Goal: Task Accomplishment & Management: Complete application form

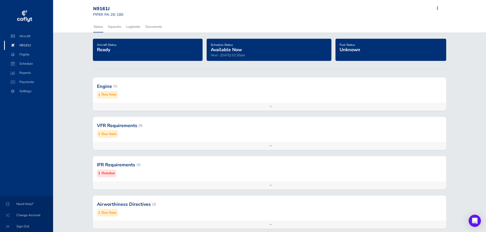
click at [437, 8] on span at bounding box center [437, 8] width 6 height 7
click at [406, 23] on span "Add Flight" at bounding box center [402, 23] width 15 height 5
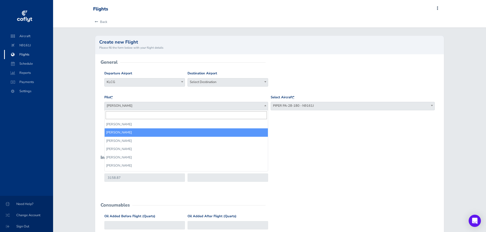
click at [264, 106] on span at bounding box center [265, 105] width 5 height 7
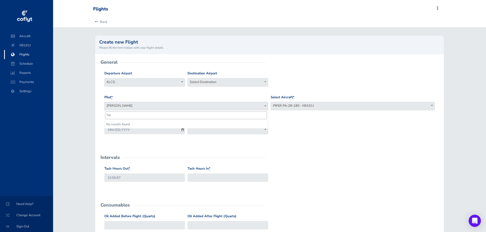
type input "N"
click at [240, 81] on span "Select Destination" at bounding box center [228, 82] width 80 height 7
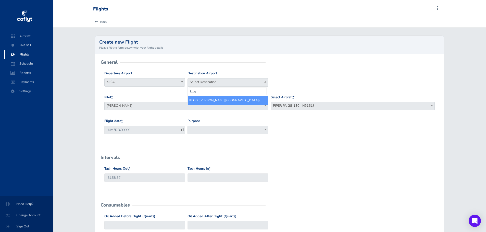
type input "klcg"
select select "KLCG"
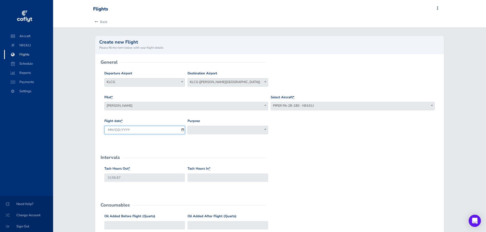
click at [181, 128] on input "[DATE]" at bounding box center [144, 130] width 81 height 8
type input "[DATE]"
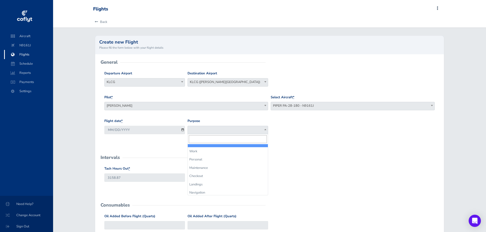
click at [263, 130] on span at bounding box center [265, 129] width 5 height 7
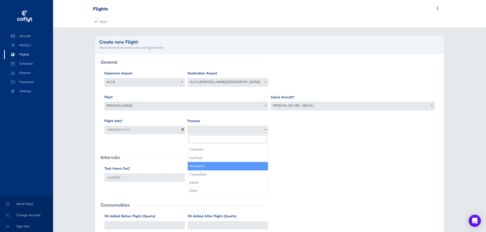
scroll to position [26, 0]
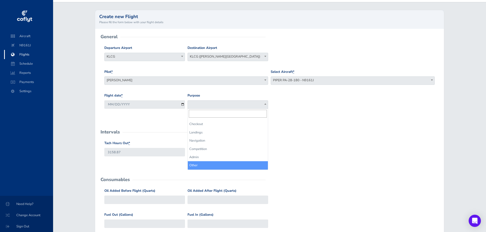
select select "Other"
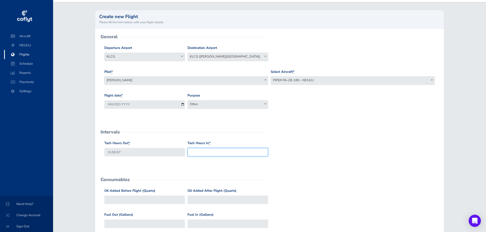
click at [222, 151] on input "Tach Hours In *" at bounding box center [228, 152] width 81 height 8
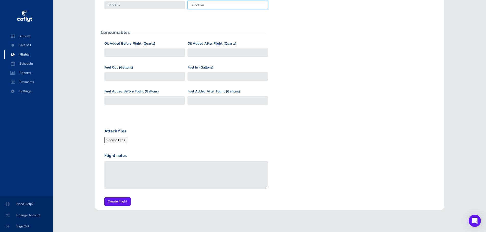
scroll to position [177, 0]
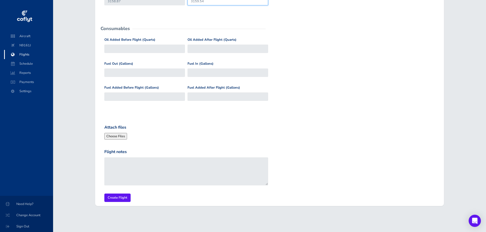
type input "3159.54"
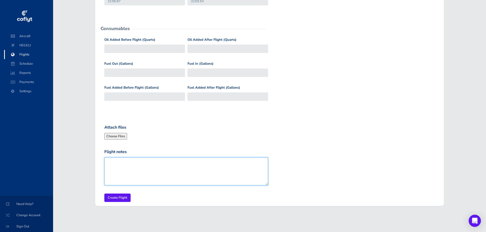
click at [144, 168] on textarea "Flight notes" at bounding box center [186, 172] width 164 height 28
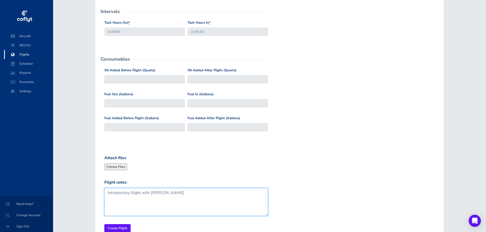
scroll to position [151, 0]
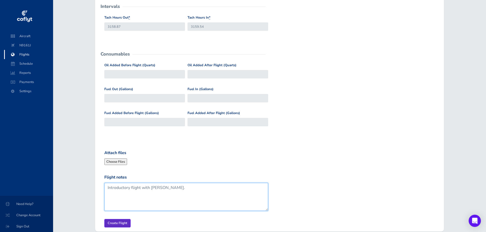
type textarea "Introductory flight with [PERSON_NAME]."
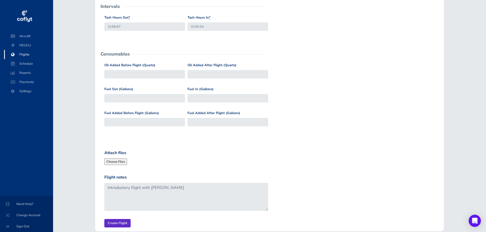
click at [119, 224] on input "Create Flight" at bounding box center [117, 223] width 26 height 8
